Goal: Find specific page/section: Find specific page/section

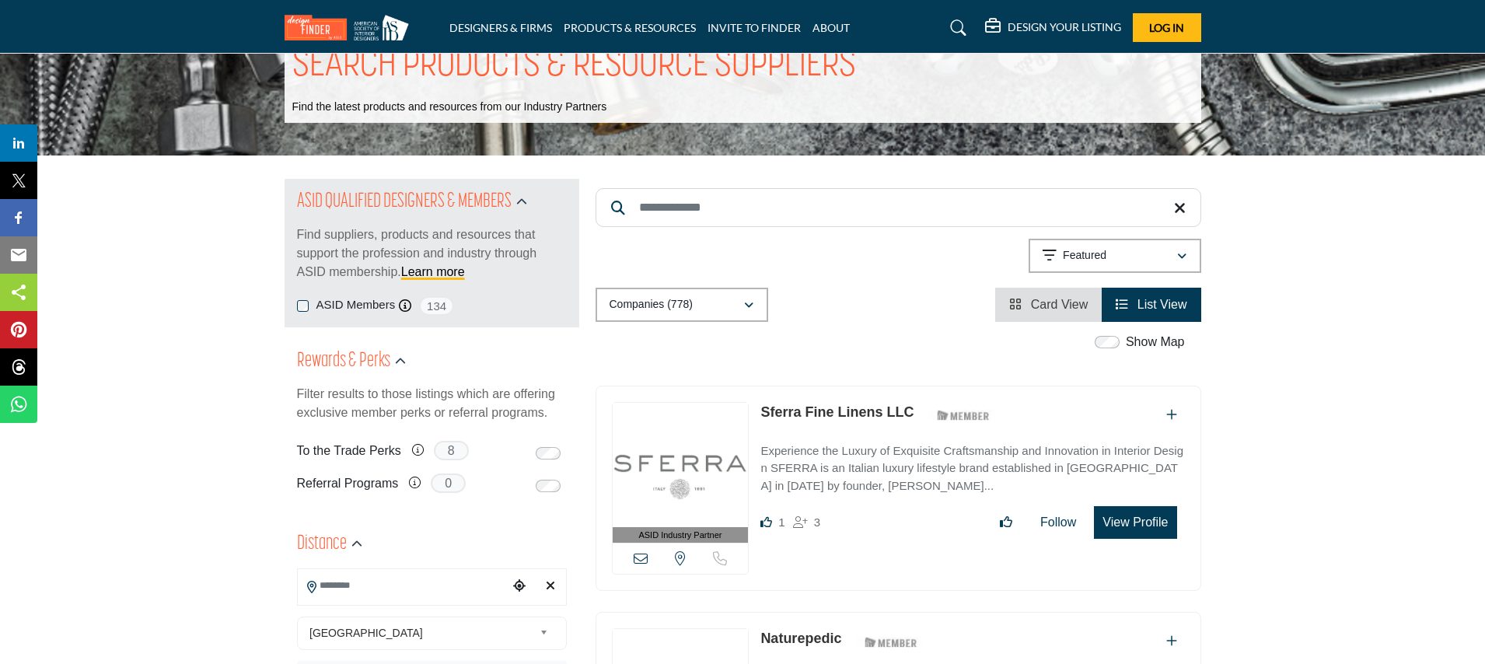
scroll to position [40, 0]
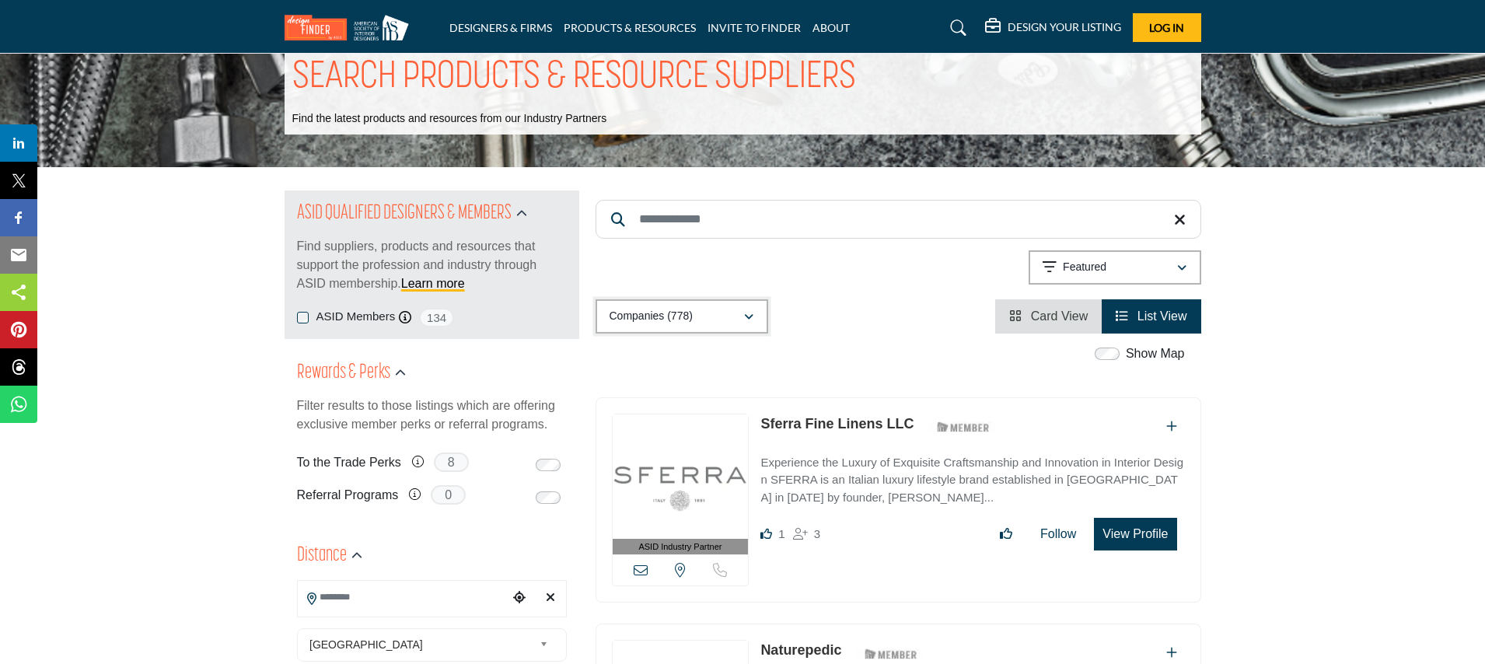
click at [751, 322] on icon "button" at bounding box center [748, 317] width 9 height 11
click at [815, 313] on div "Companies (778) All (926) Companies (778) Products (148) Projects (0)" at bounding box center [899, 316] width 606 height 34
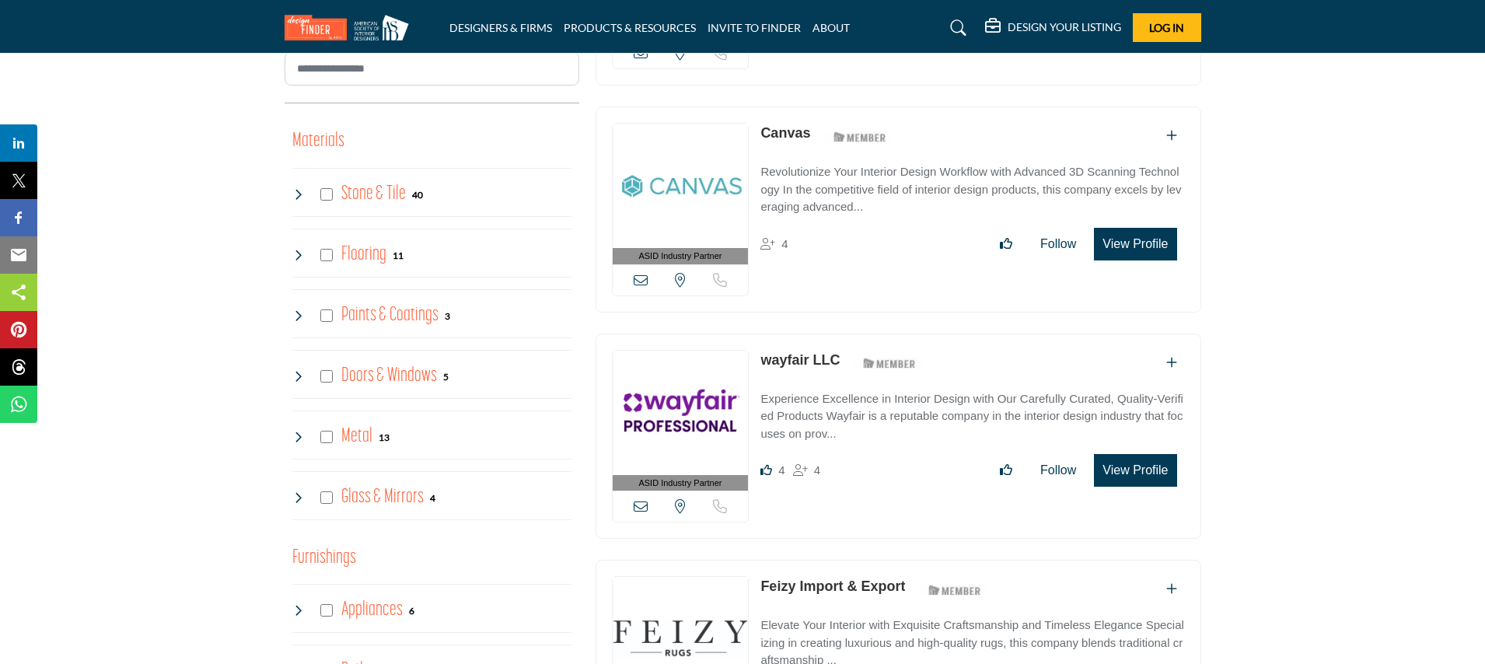
scroll to position [1012, 0]
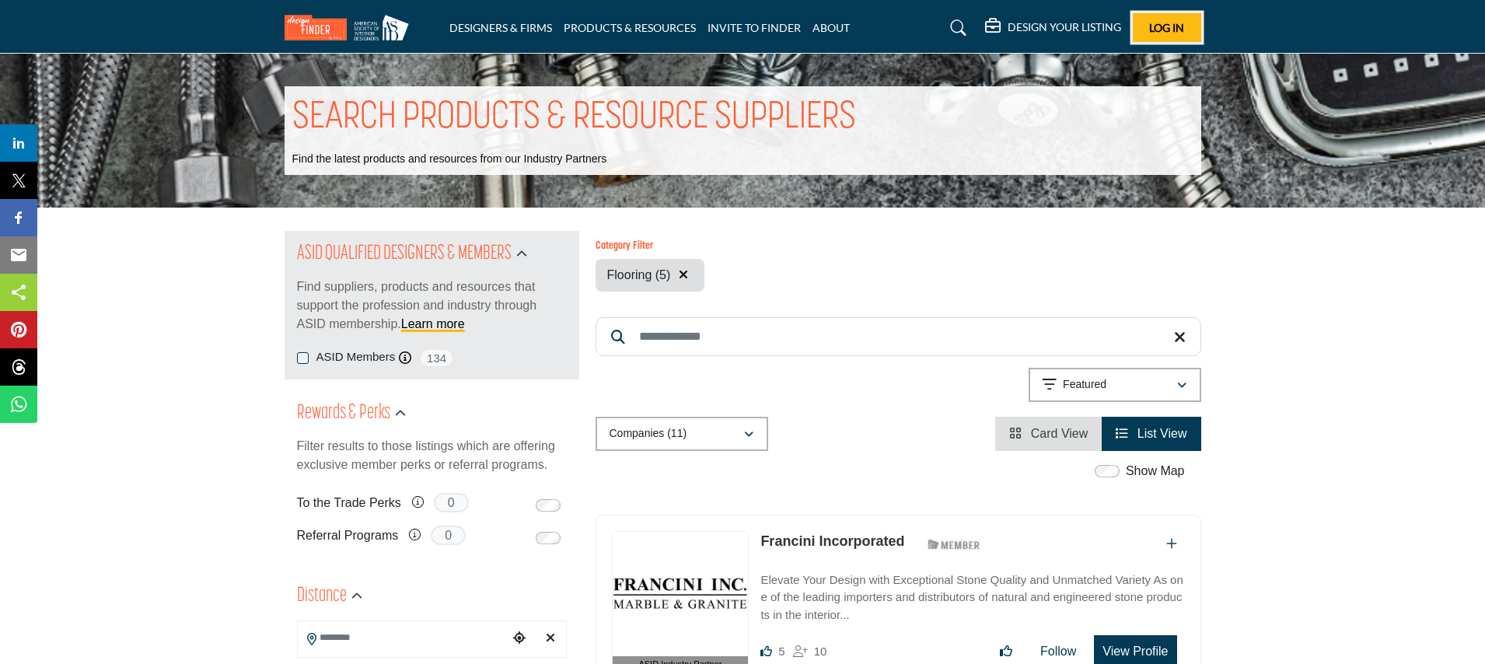
click at [1161, 39] on button "Log In" at bounding box center [1167, 27] width 68 height 29
